Goal: Entertainment & Leisure: Consume media (video, audio)

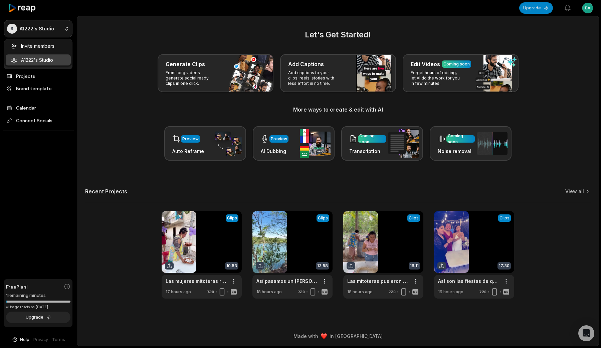
click at [64, 32] on html "S A1222's Studio Create Project Home Projects Brand template Calendar Connect S…" at bounding box center [300, 174] width 601 height 348
click at [95, 30] on html "S A1222's Studio Create Project Home Projects Brand template Calendar Connect S…" at bounding box center [300, 174] width 601 height 348
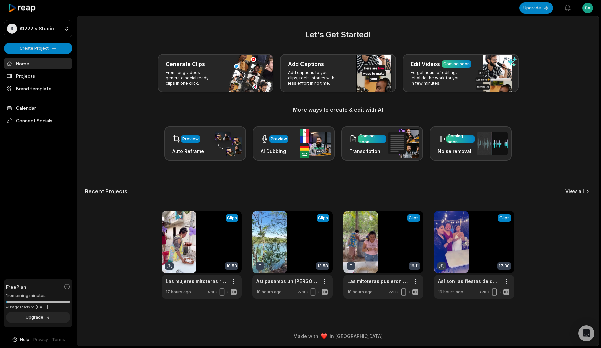
click at [581, 191] on link "View all" at bounding box center [574, 191] width 19 height 7
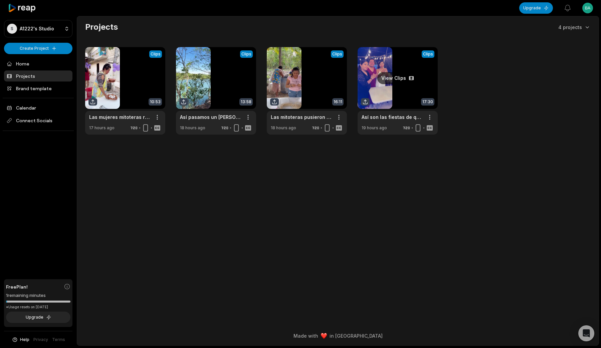
click at [376, 92] on link at bounding box center [397, 90] width 80 height 87
click at [307, 102] on link at bounding box center [307, 90] width 80 height 87
click at [226, 110] on link at bounding box center [216, 90] width 80 height 87
click at [132, 96] on link at bounding box center [125, 90] width 80 height 87
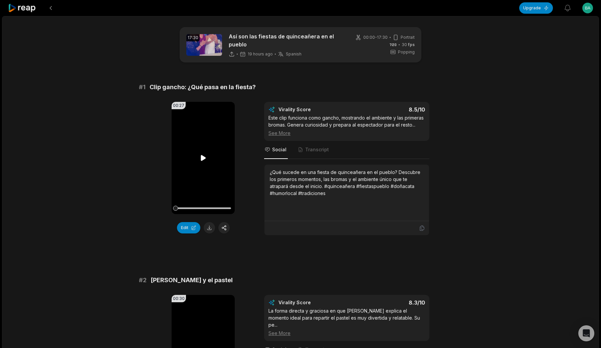
click at [216, 162] on video "Your browser does not support mp4 format." at bounding box center [202, 158] width 63 height 112
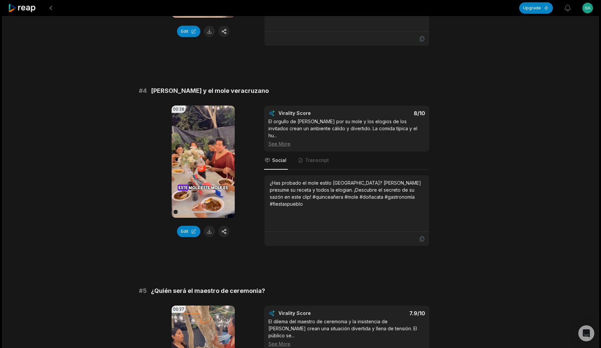
scroll to position [622, 0]
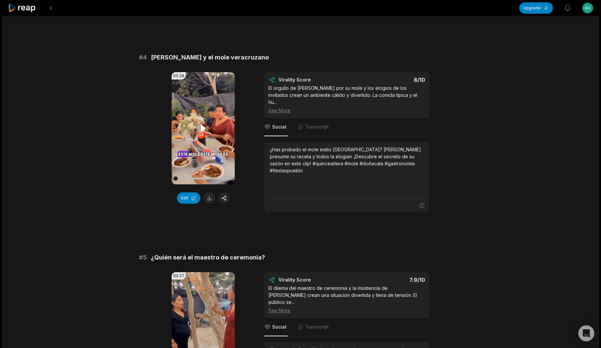
click at [225, 128] on video "Your browser does not support mp4 format." at bounding box center [202, 128] width 63 height 112
click at [218, 123] on video "Your browser does not support mp4 format." at bounding box center [202, 128] width 63 height 112
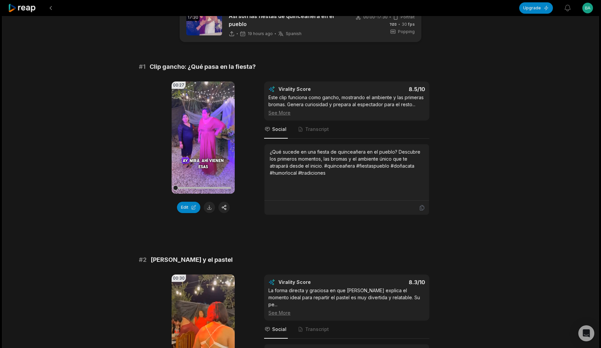
scroll to position [0, 0]
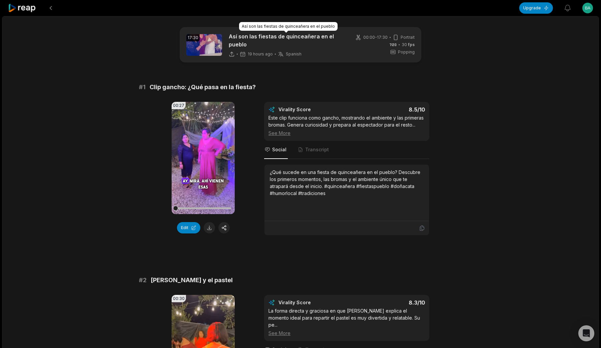
click at [316, 40] on p "Así son las fiestas de quinceañera en el pueblo" at bounding box center [286, 40] width 115 height 16
click at [233, 41] on p "Así son las fiestas de quinceañera en el pueblo" at bounding box center [286, 40] width 115 height 16
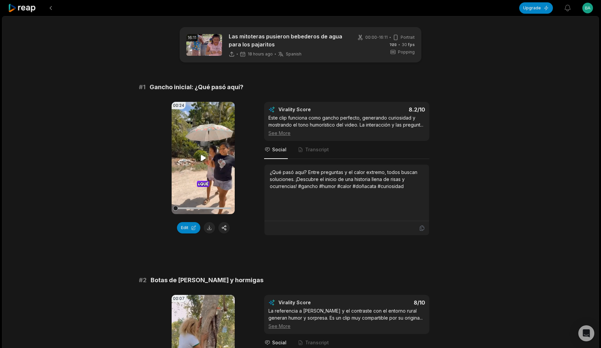
click at [212, 155] on video "Your browser does not support mp4 format." at bounding box center [202, 158] width 63 height 112
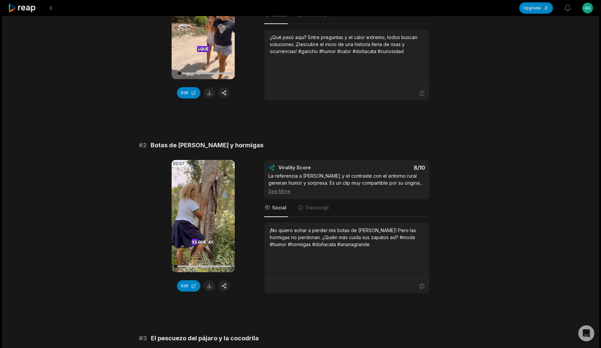
scroll to position [191, 0]
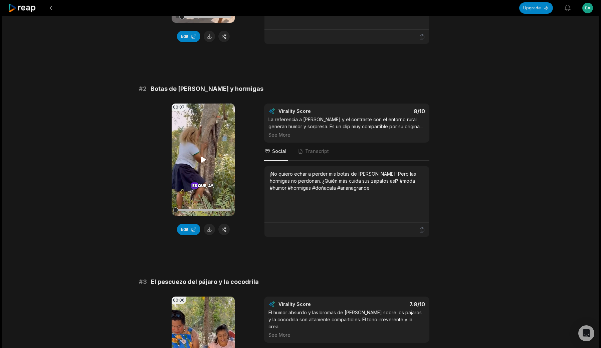
click at [199, 162] on icon at bounding box center [203, 159] width 8 height 8
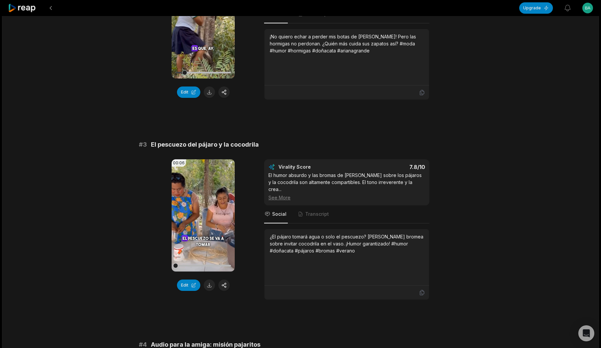
scroll to position [354, 0]
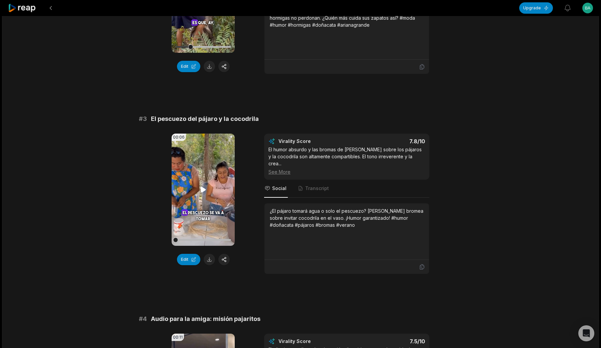
click at [207, 190] on video "Your browser does not support mp4 format." at bounding box center [202, 189] width 63 height 112
click at [220, 186] on video "Your browser does not support mp4 format." at bounding box center [202, 189] width 63 height 112
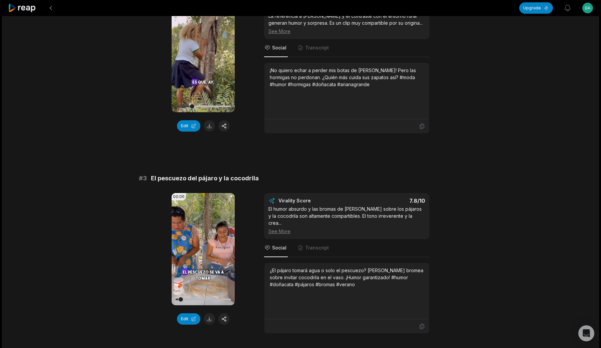
scroll to position [280, 0]
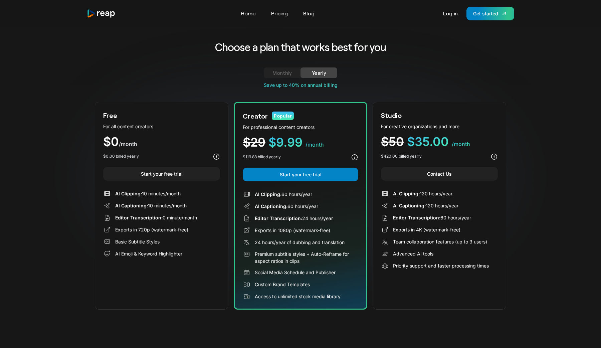
click at [278, 68] on link "Monthly" at bounding box center [282, 72] width 37 height 11
click at [310, 71] on div "Yearly" at bounding box center [318, 73] width 21 height 8
click at [280, 71] on div "Monthly" at bounding box center [282, 73] width 21 height 8
